Goal: Task Accomplishment & Management: Use online tool/utility

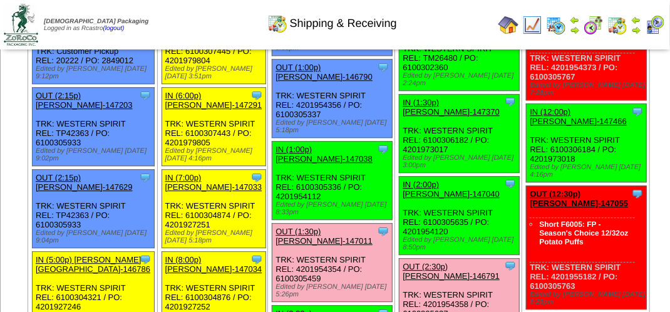
scroll to position [1127, 0]
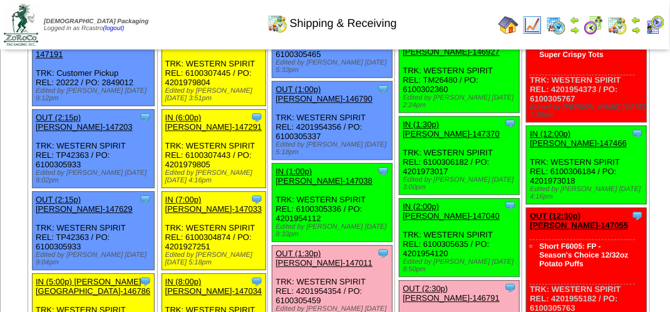
click at [651, 28] on img at bounding box center [655, 25] width 20 height 20
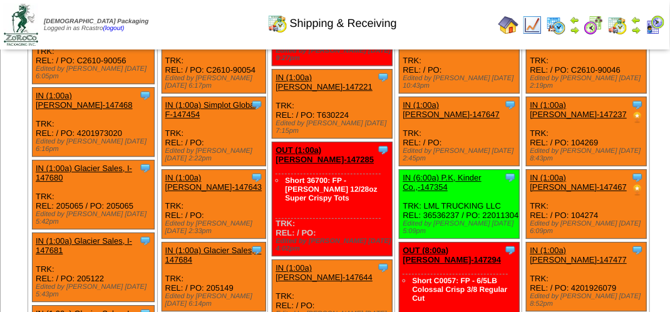
scroll to position [2693, 0]
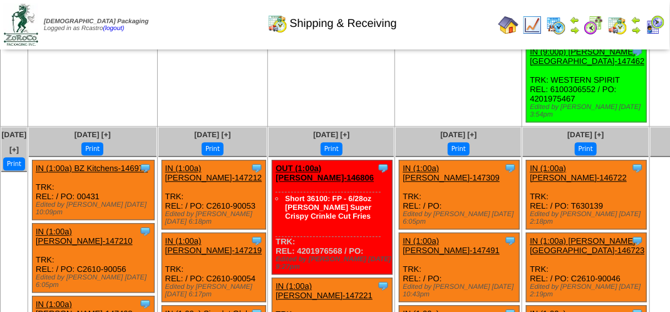
click at [653, 25] on img at bounding box center [655, 25] width 20 height 20
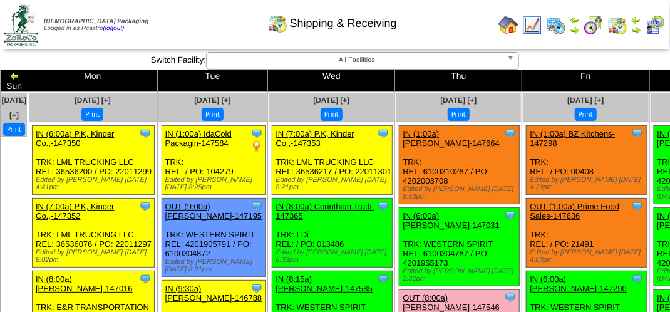
click at [653, 25] on img at bounding box center [655, 25] width 20 height 20
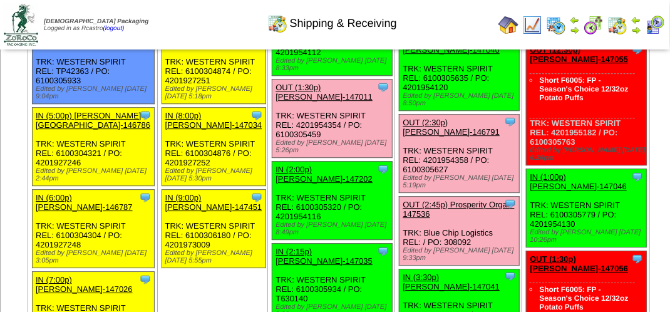
scroll to position [1315, 0]
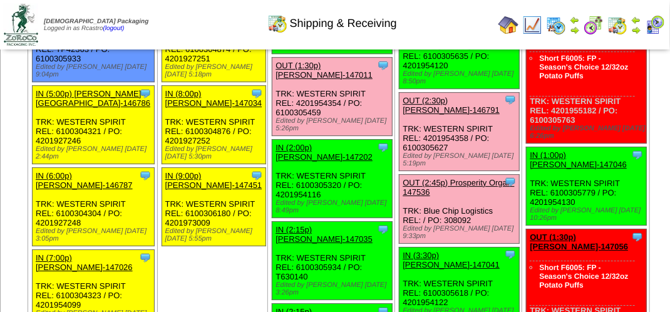
click at [299, 80] on link "OUT (1:30p) Lamb-Weston-147011" at bounding box center [324, 70] width 97 height 19
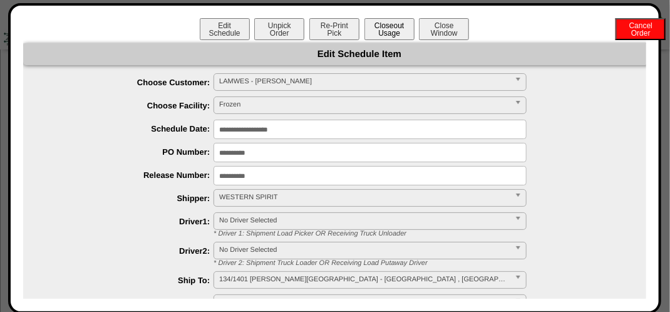
click at [391, 24] on button "Closeout Usage" at bounding box center [390, 29] width 50 height 22
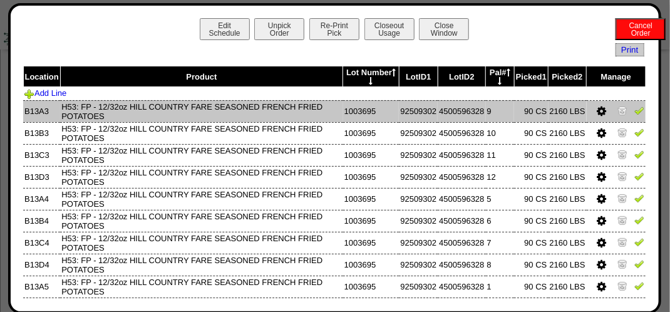
click at [635, 113] on img at bounding box center [640, 110] width 10 height 10
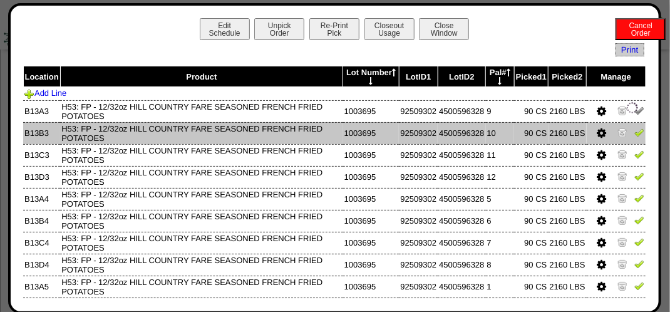
click at [635, 132] on img at bounding box center [640, 132] width 10 height 10
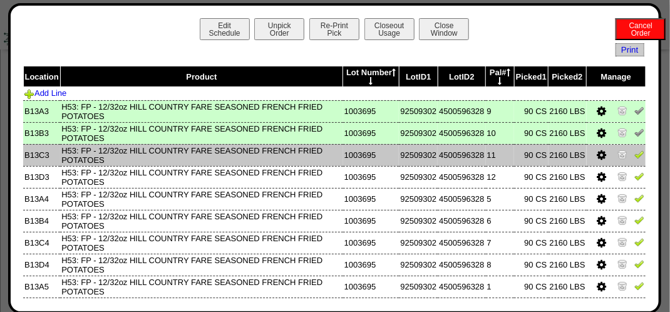
click at [635, 161] on link at bounding box center [640, 156] width 10 height 9
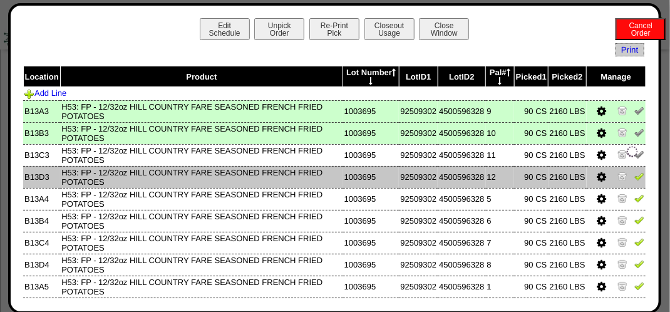
click at [635, 176] on img at bounding box center [640, 176] width 10 height 10
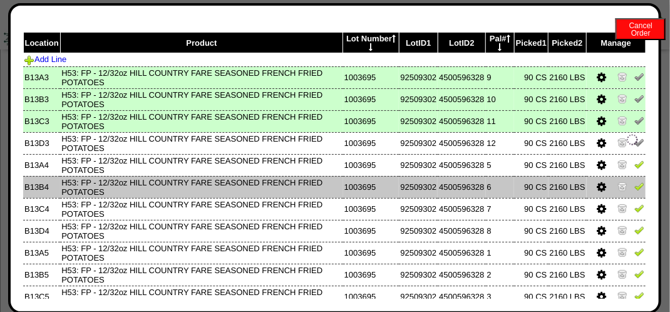
scroll to position [63, 0]
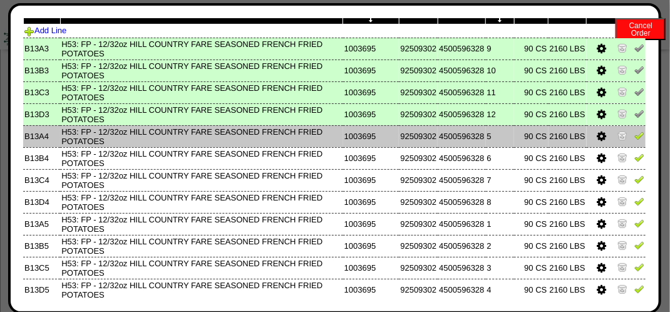
click at [635, 138] on img at bounding box center [640, 135] width 10 height 10
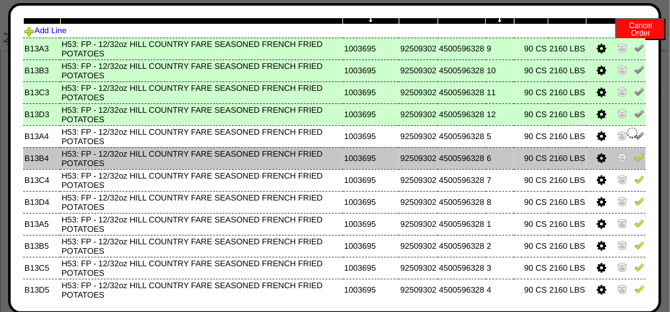
click at [635, 161] on td at bounding box center [616, 158] width 59 height 22
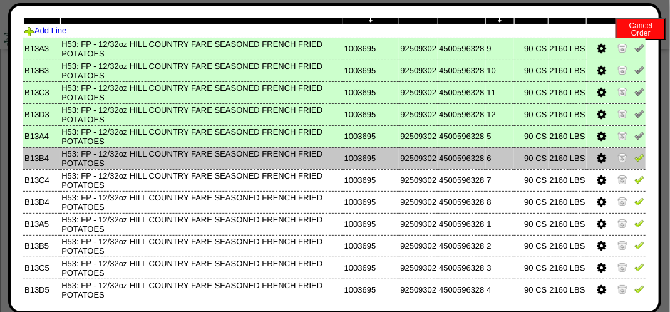
click at [635, 161] on img at bounding box center [640, 157] width 10 height 10
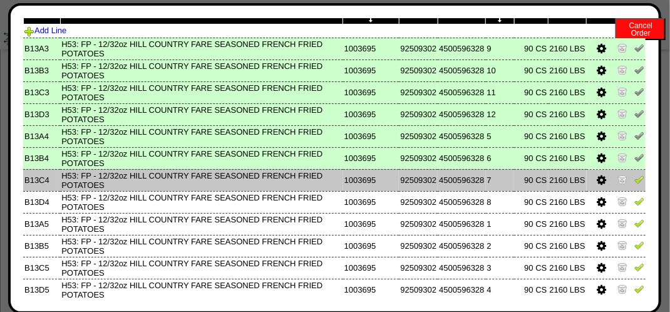
click at [635, 182] on img at bounding box center [640, 179] width 10 height 10
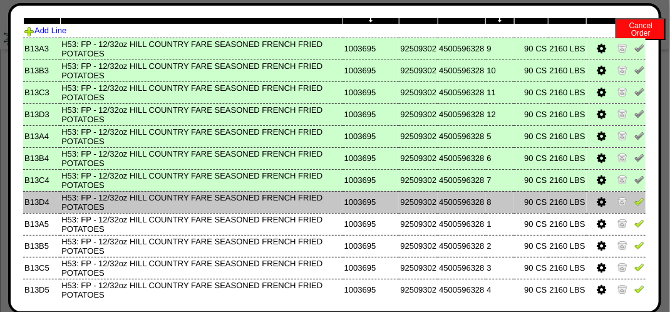
click at [635, 202] on img at bounding box center [640, 201] width 10 height 10
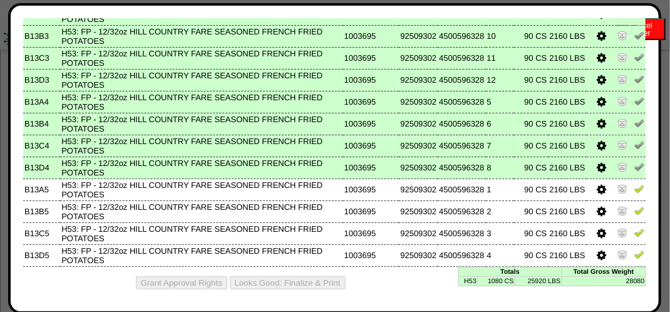
scroll to position [1378, 0]
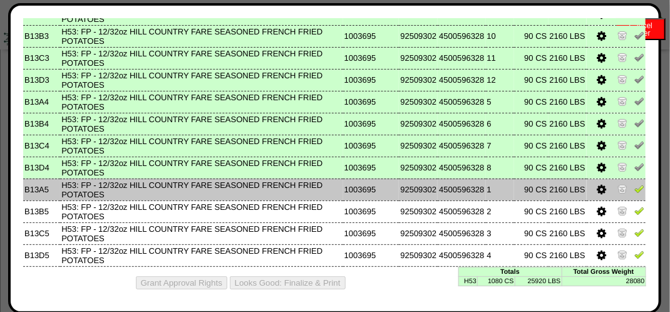
click at [635, 189] on img at bounding box center [640, 189] width 10 height 10
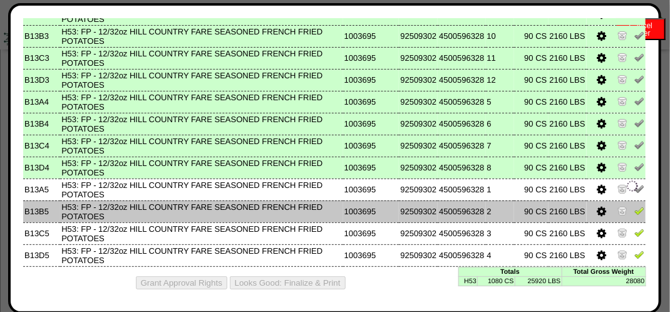
click at [635, 208] on img at bounding box center [640, 210] width 10 height 10
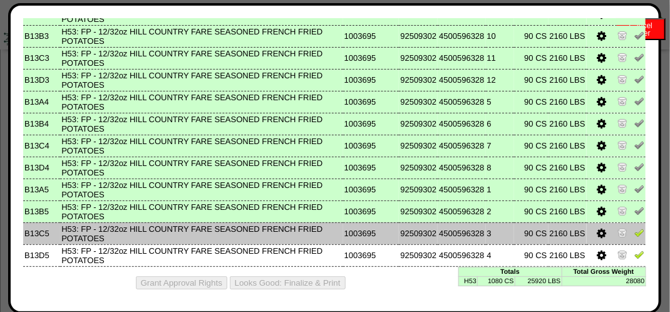
click at [635, 229] on img at bounding box center [640, 232] width 10 height 10
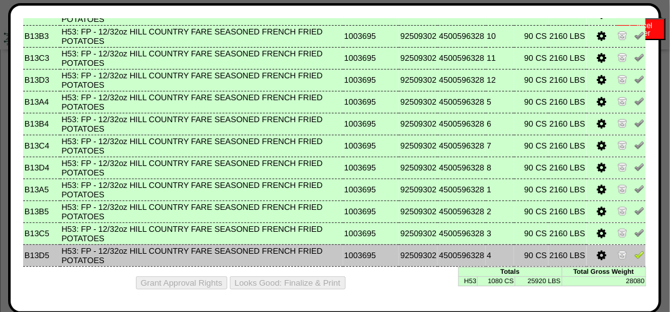
click at [635, 252] on img at bounding box center [640, 254] width 10 height 10
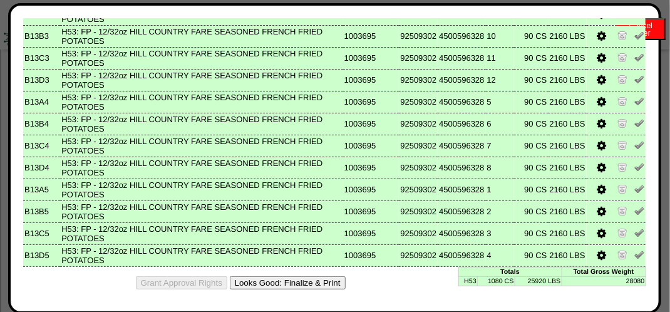
drag, startPoint x: 281, startPoint y: 277, endPoint x: 410, endPoint y: 110, distance: 210.8
click at [282, 278] on button "Looks Good: Finalize & Print" at bounding box center [288, 282] width 116 height 13
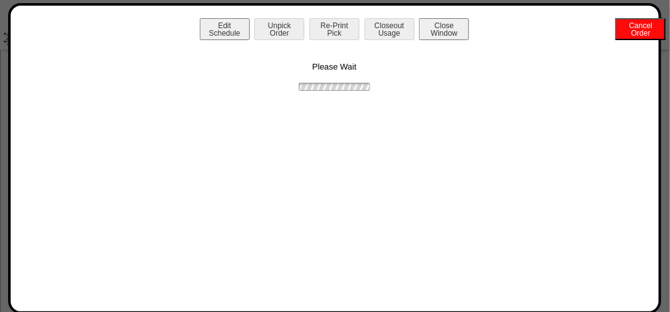
scroll to position [0, 0]
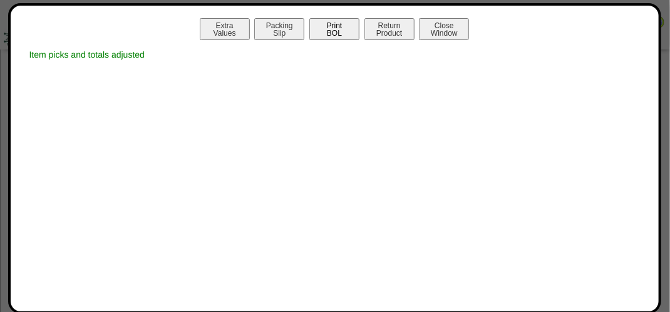
click at [346, 32] on button "Print BOL" at bounding box center [334, 29] width 50 height 22
